Goal: Transaction & Acquisition: Purchase product/service

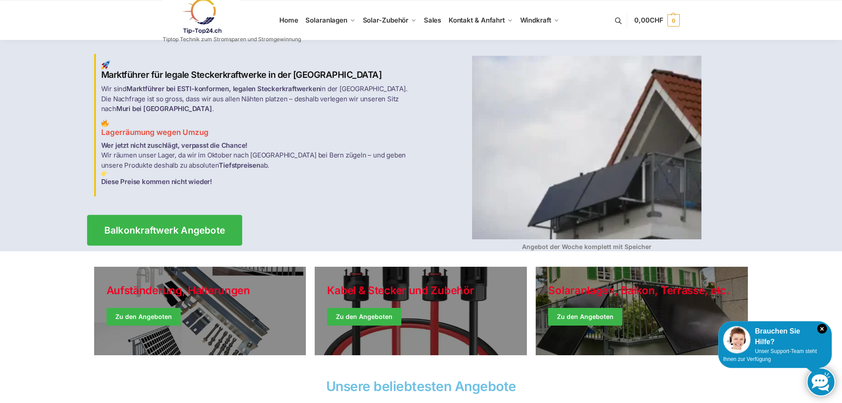
click at [221, 218] on link "Balkonkraftwerk Angebote" at bounding box center [164, 229] width 155 height 31
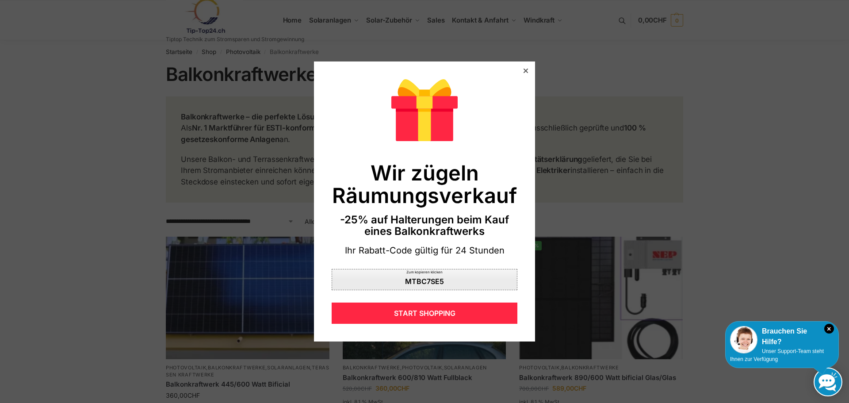
click at [422, 278] on div "MTBC7SE5" at bounding box center [424, 281] width 39 height 7
click at [522, 74] on div at bounding box center [526, 71] width 8 height 8
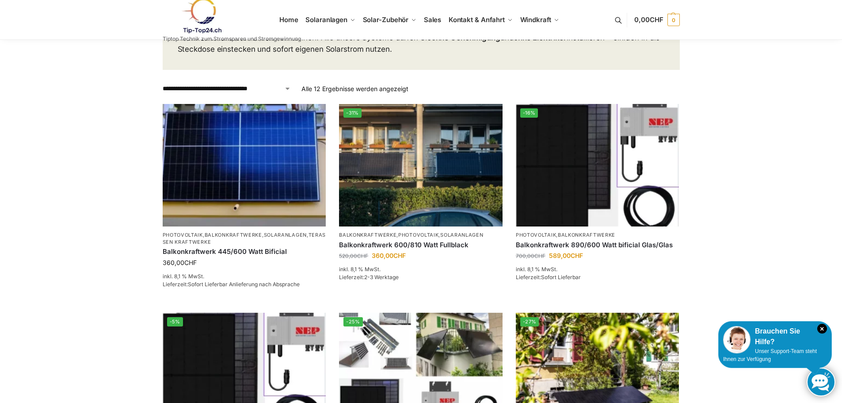
scroll to position [88, 0]
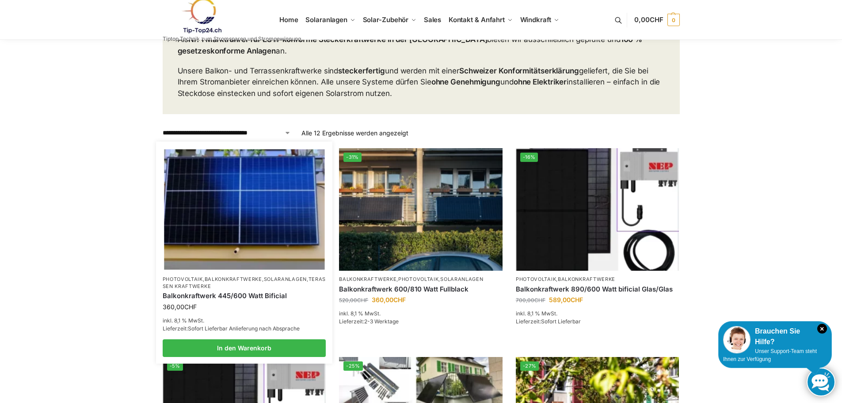
click at [210, 229] on img at bounding box center [244, 209] width 160 height 120
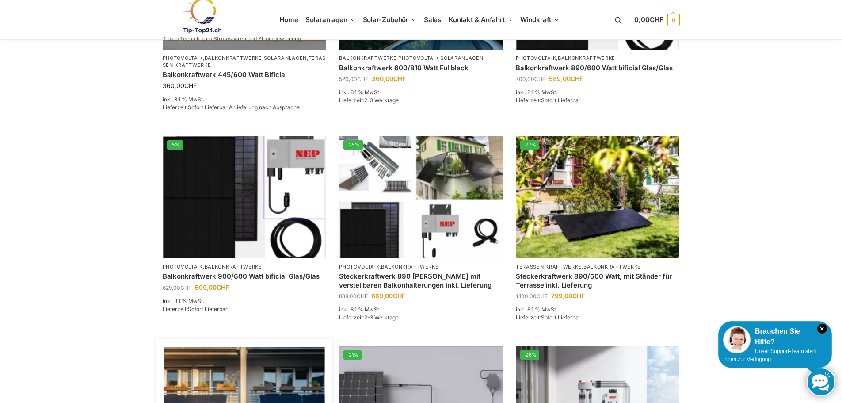
scroll to position [177, 0]
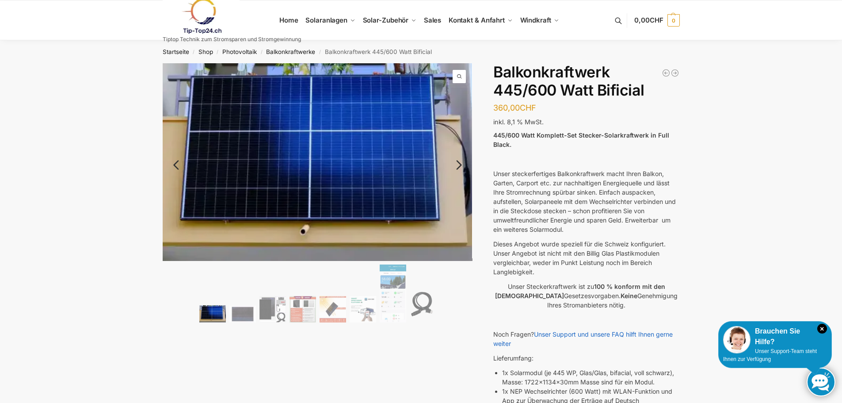
click at [457, 165] on link "Next" at bounding box center [458, 169] width 30 height 9
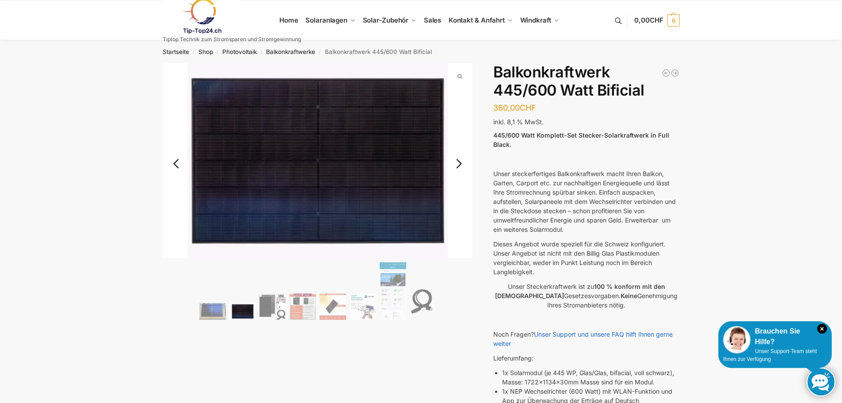
click at [456, 164] on link "Next" at bounding box center [458, 168] width 30 height 9
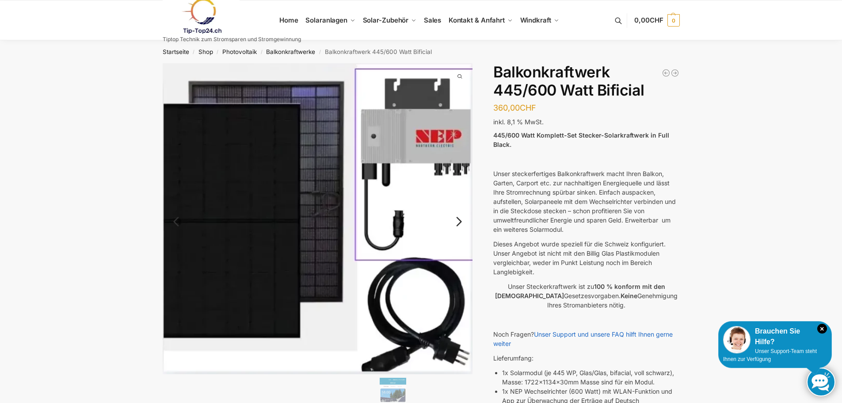
click at [455, 160] on img at bounding box center [318, 218] width 310 height 311
